Goal: Information Seeking & Learning: Check status

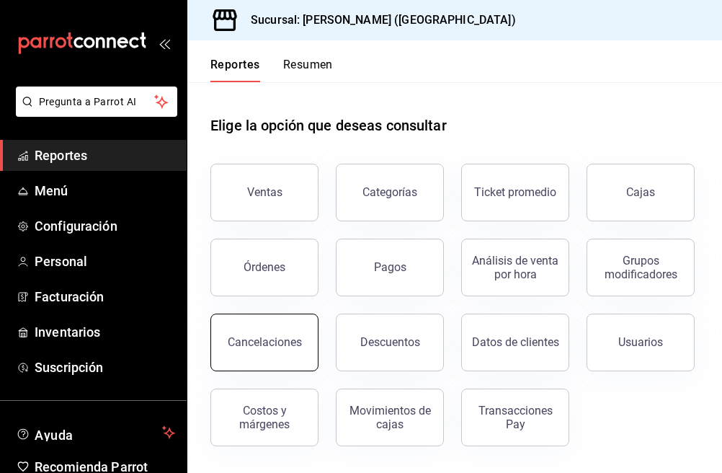
click at [267, 351] on button "Cancelaciones" at bounding box center [264, 342] width 108 height 58
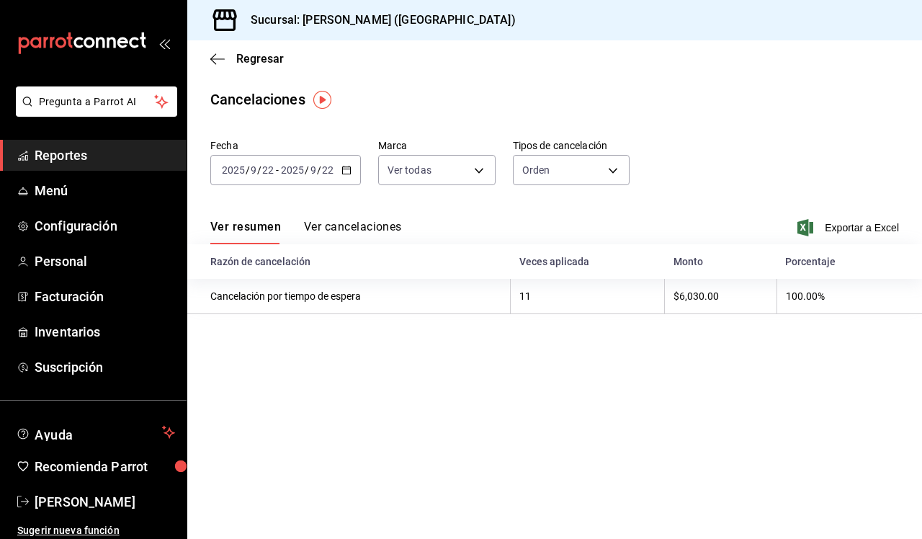
click at [334, 165] on div "[DATE] [DATE]" at bounding box center [307, 170] width 56 height 12
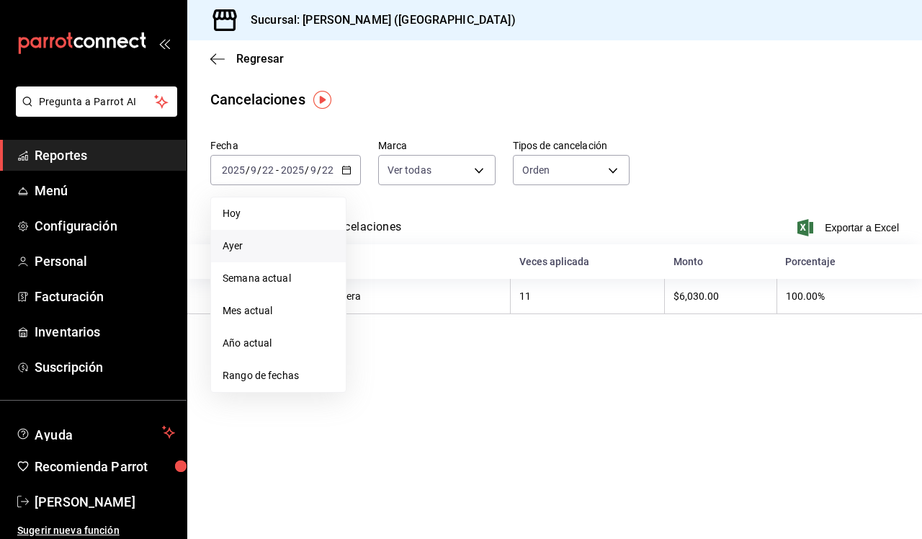
click at [316, 250] on span "Ayer" at bounding box center [279, 245] width 112 height 15
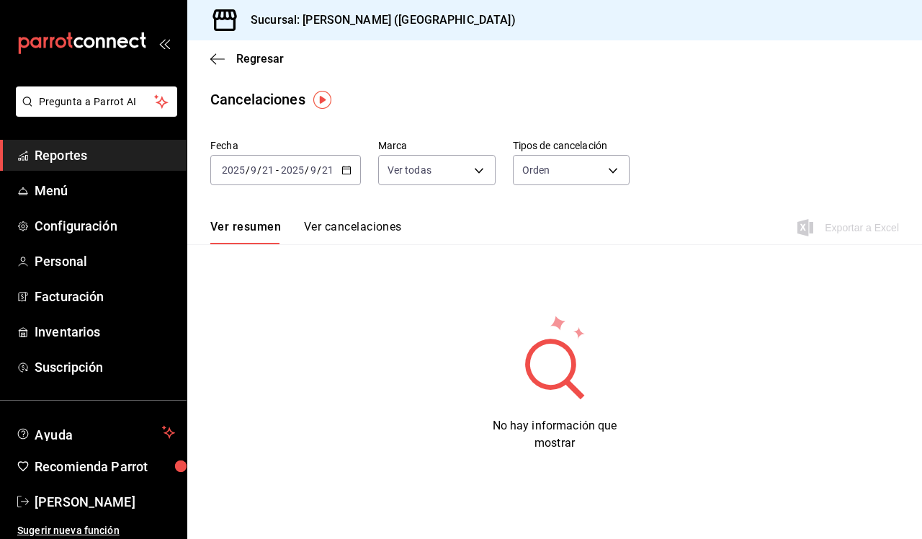
click at [362, 231] on button "Ver cancelaciones" at bounding box center [353, 232] width 98 height 24
click at [307, 173] on span "/" at bounding box center [307, 170] width 4 height 12
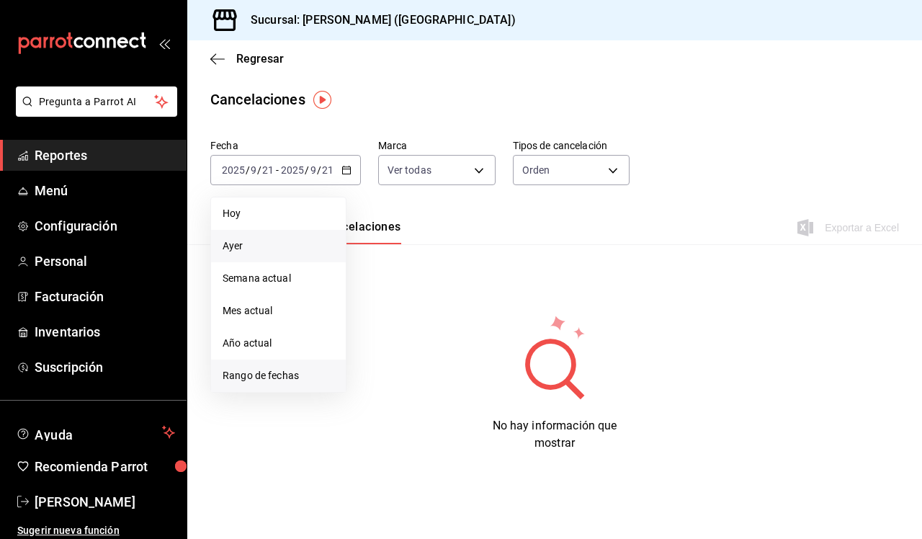
click at [257, 372] on span "Rango de fechas" at bounding box center [279, 375] width 112 height 15
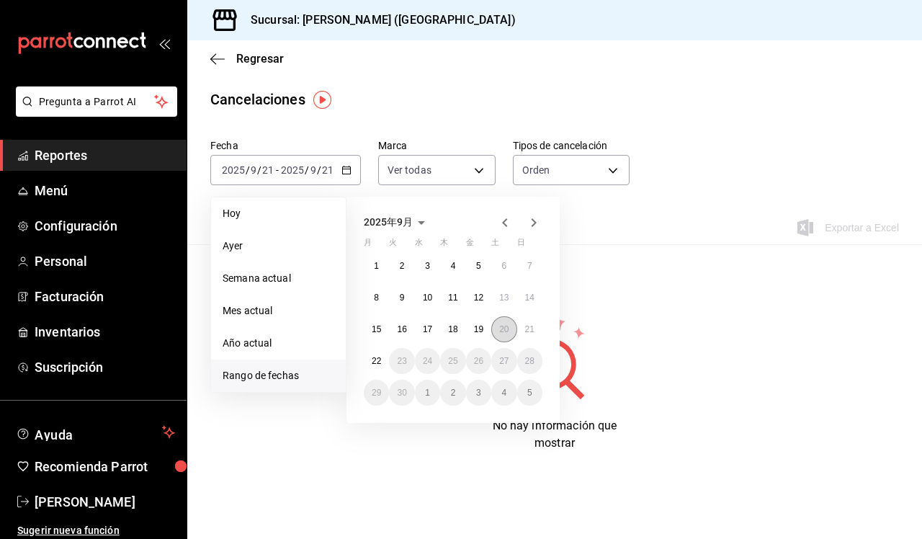
click at [501, 326] on abbr "20" at bounding box center [503, 329] width 9 height 10
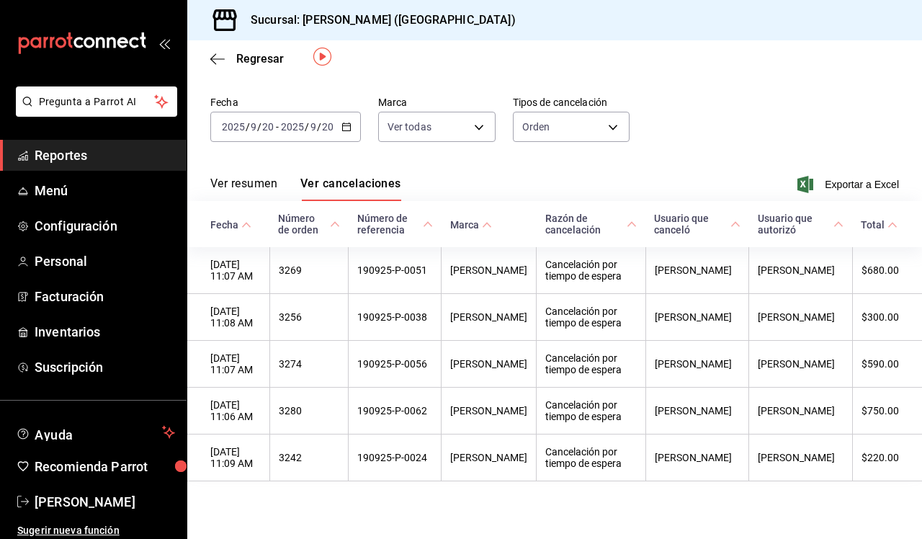
click at [274, 192] on button "Ver resumen" at bounding box center [243, 189] width 67 height 24
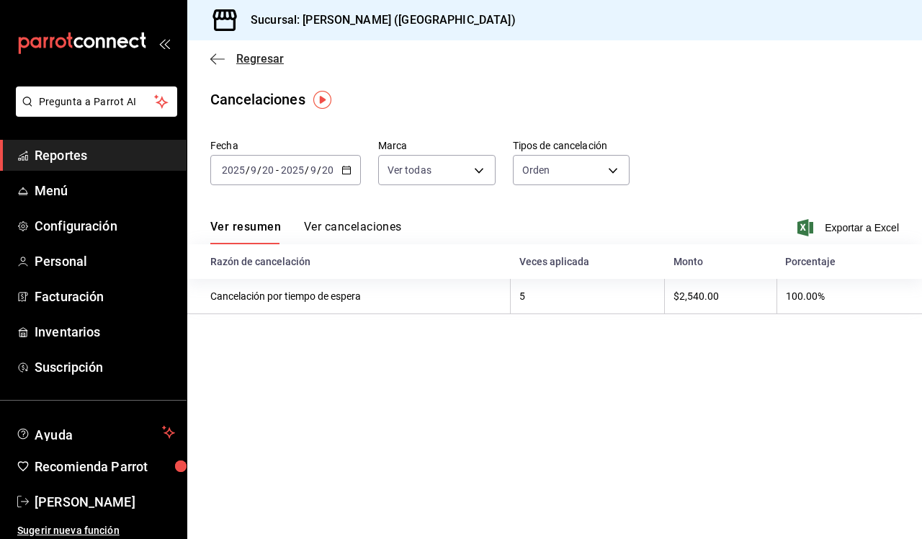
click at [212, 61] on icon "button" at bounding box center [217, 59] width 14 height 13
